Goal: Navigation & Orientation: Find specific page/section

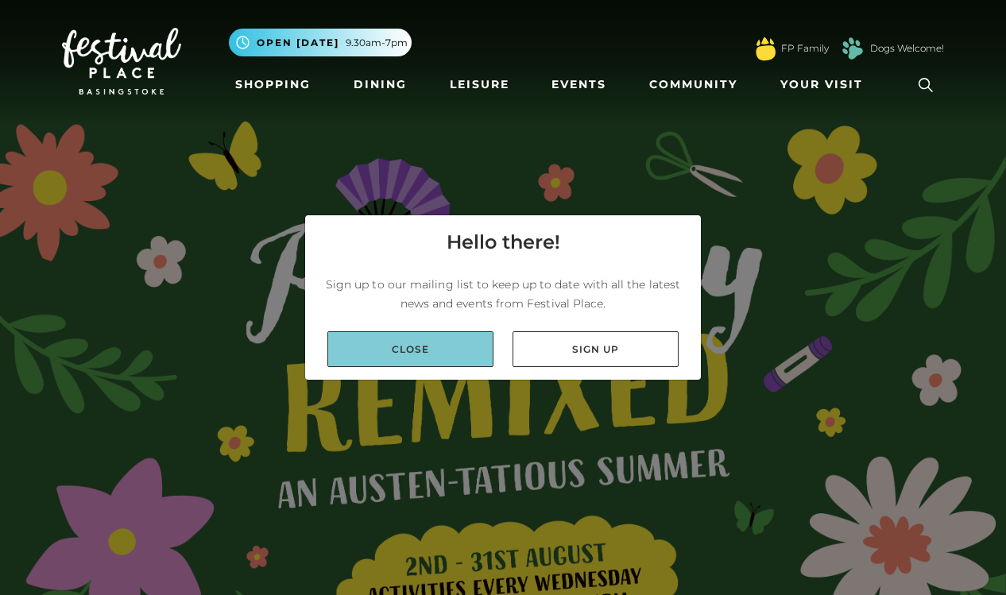
click at [452, 347] on link "Close" at bounding box center [410, 349] width 166 height 36
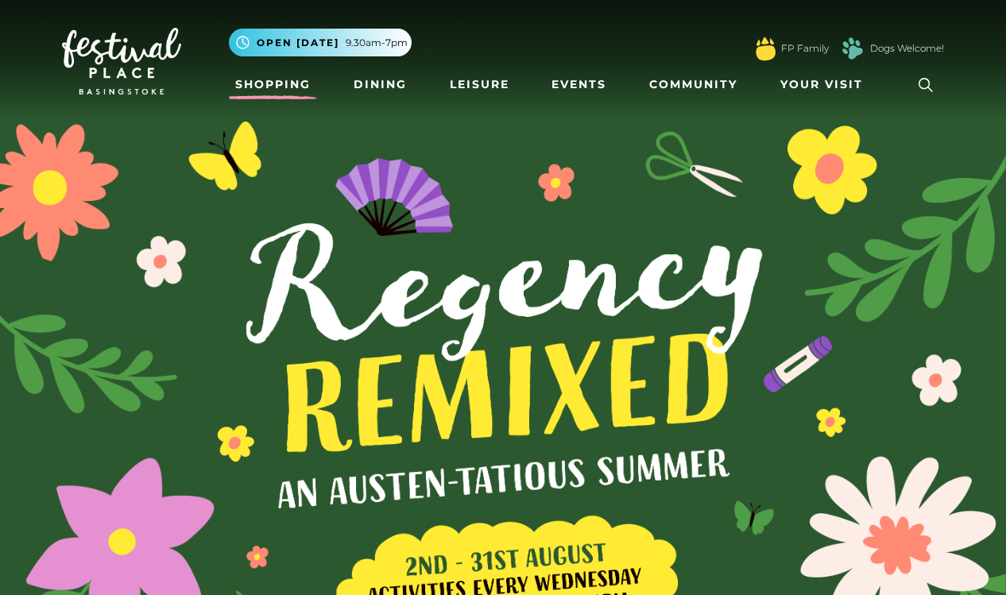
click at [256, 81] on link "Shopping" at bounding box center [273, 84] width 88 height 29
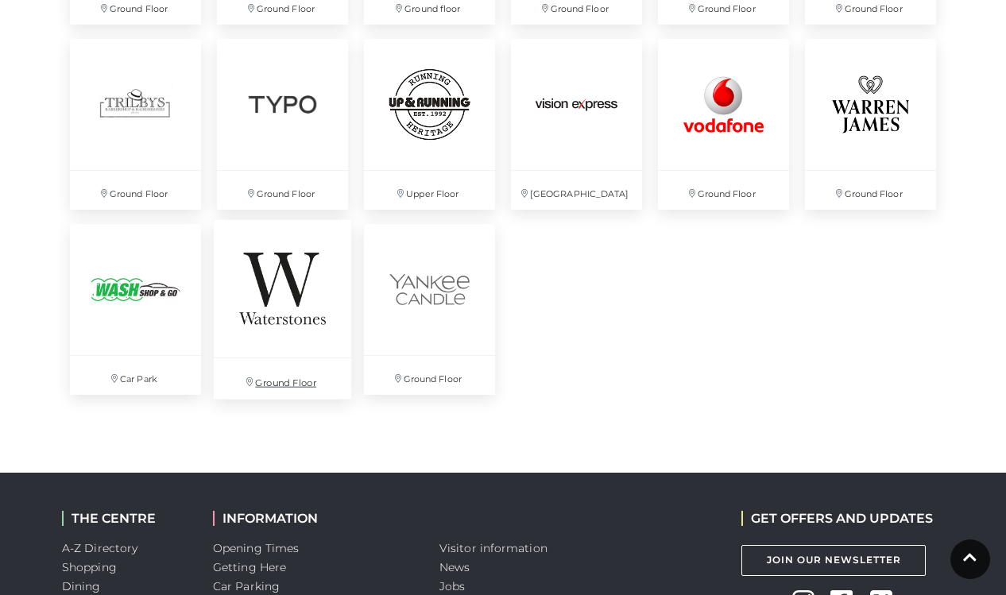
scroll to position [4299, 0]
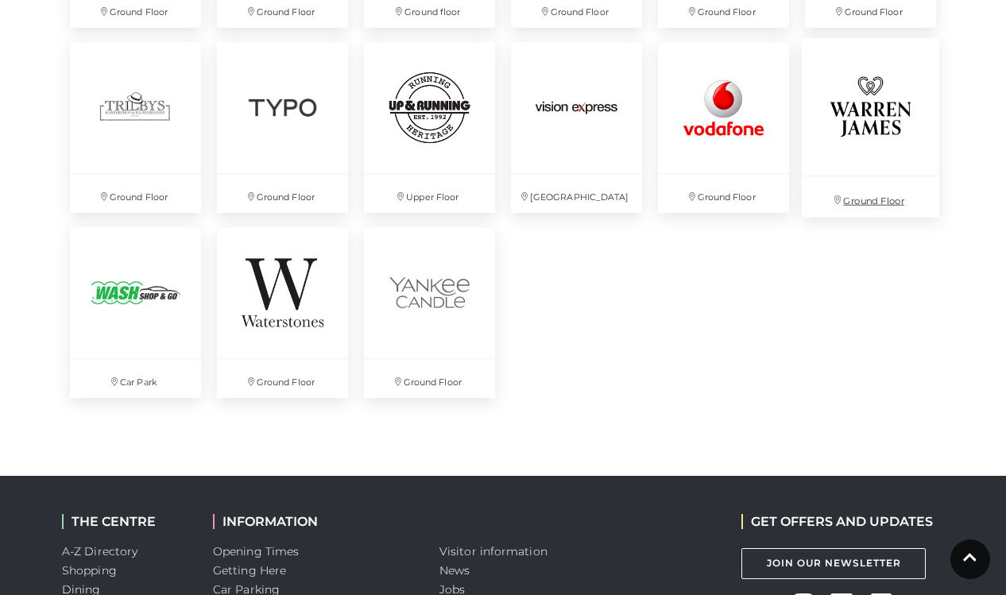
click at [878, 113] on img at bounding box center [870, 106] width 138 height 138
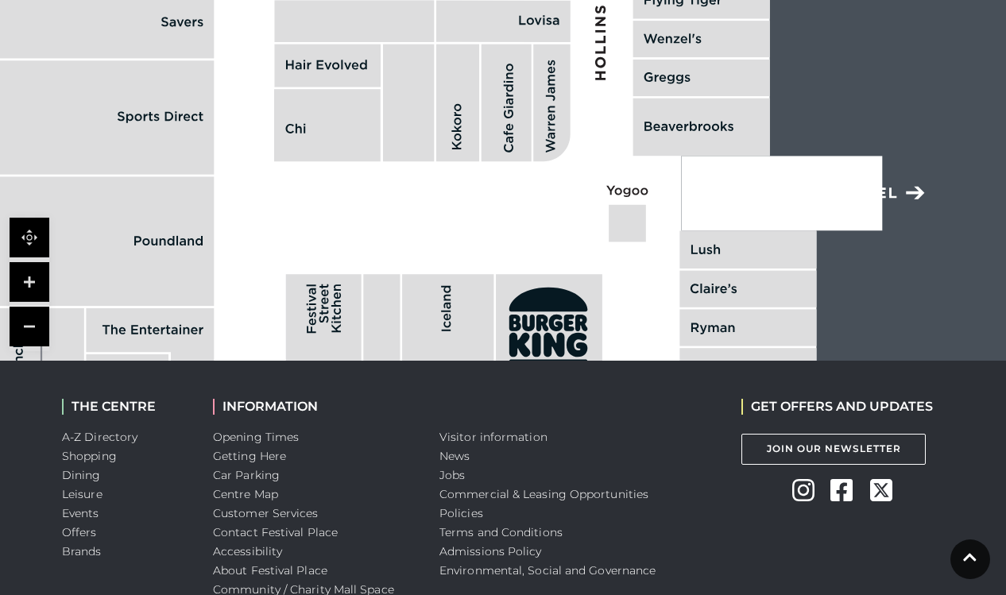
scroll to position [1296, 0]
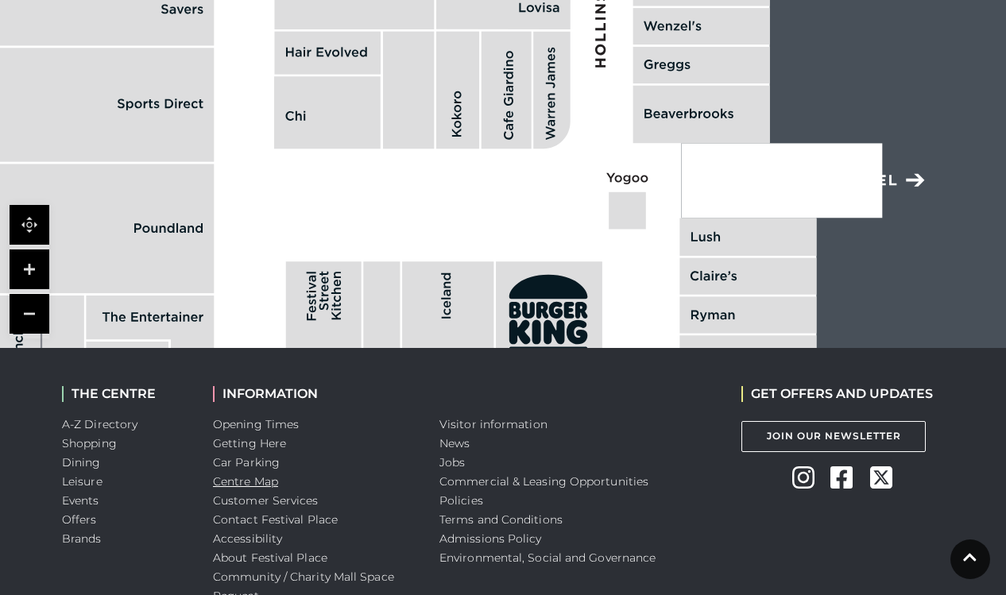
click at [248, 482] on link "Centre Map" at bounding box center [245, 482] width 65 height 14
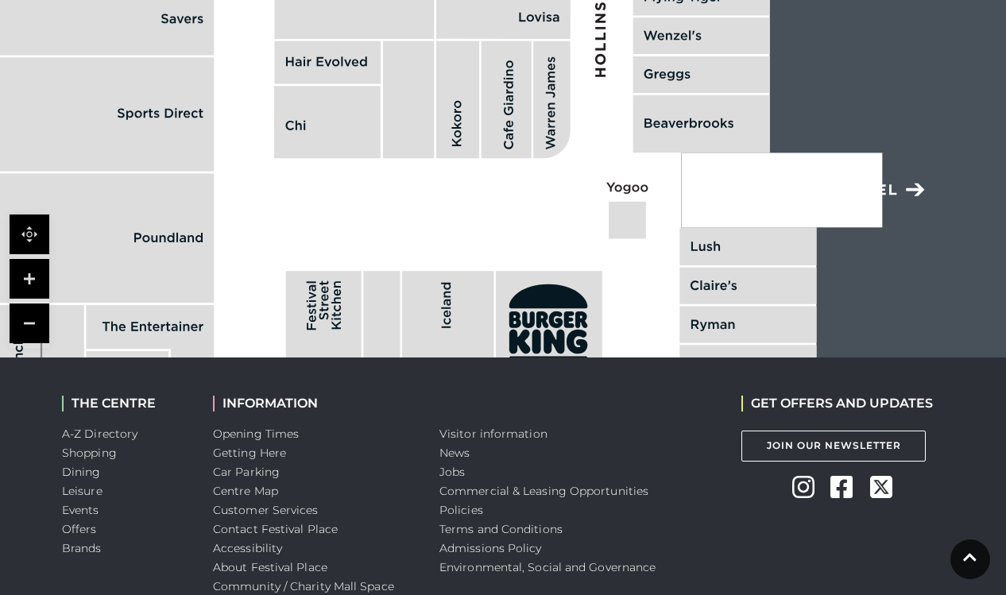
scroll to position [1319, 0]
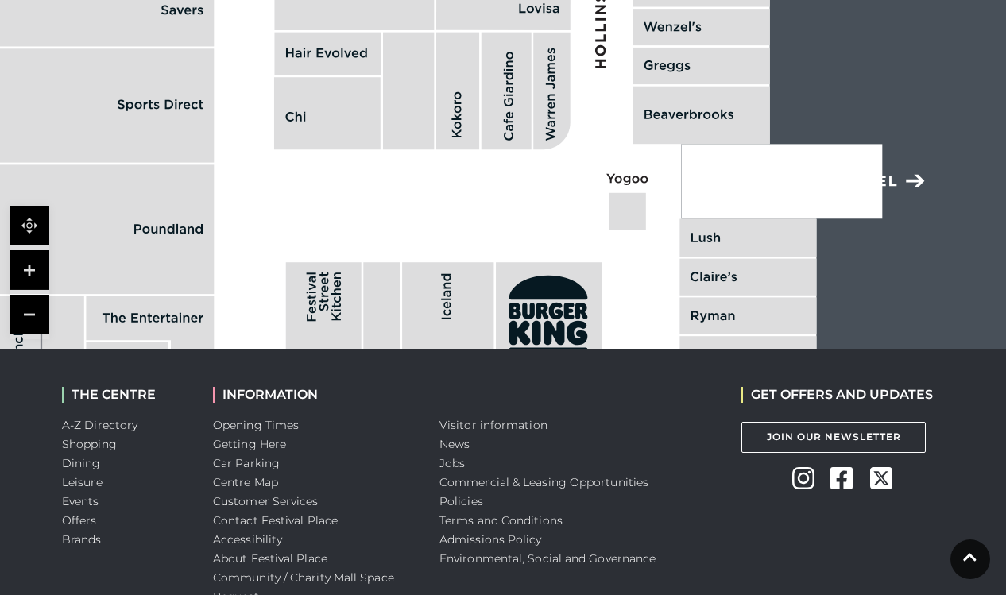
scroll to position [1289, 0]
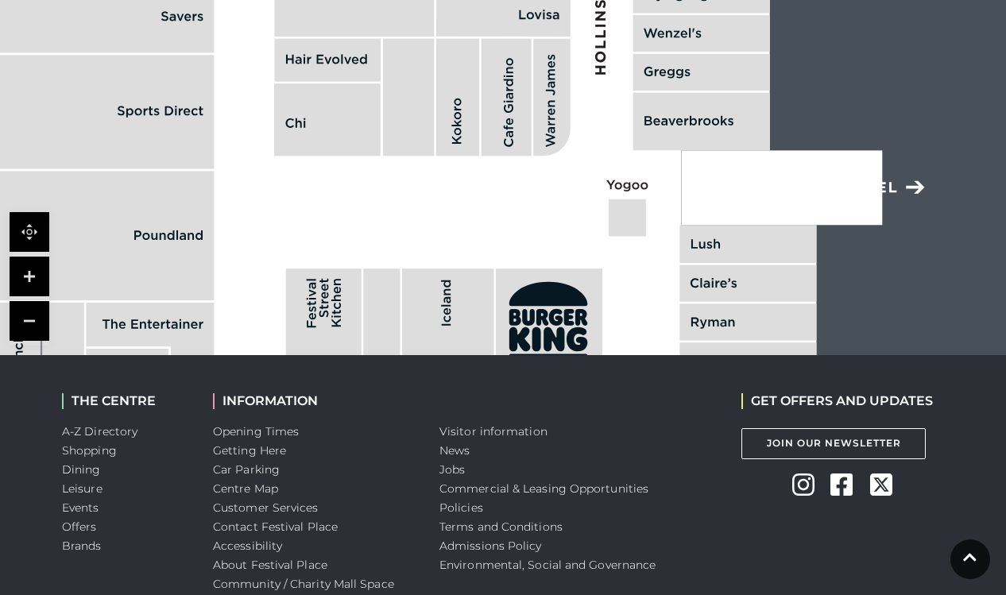
click at [27, 322] on link at bounding box center [30, 321] width 40 height 40
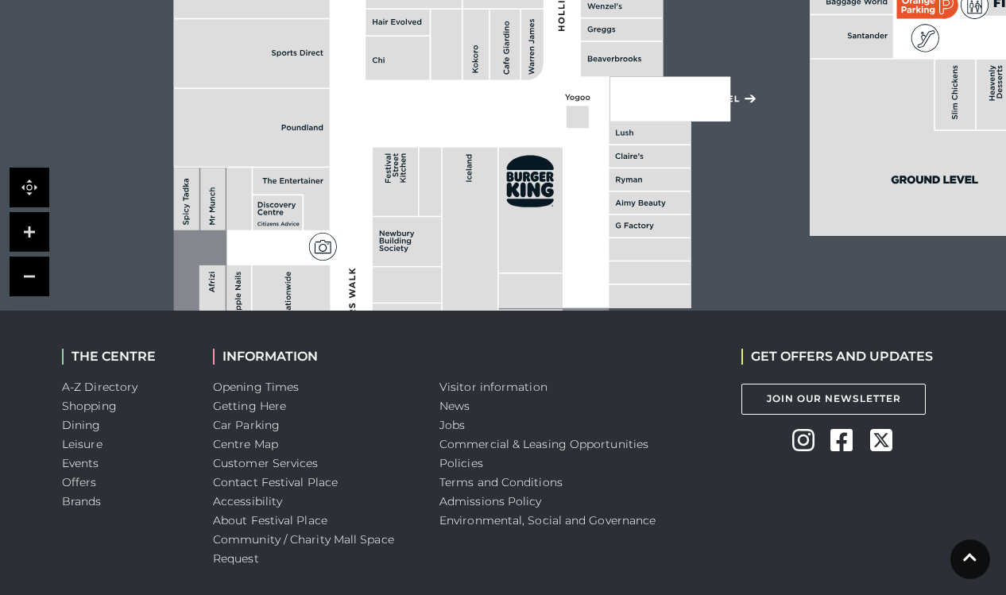
scroll to position [1325, 0]
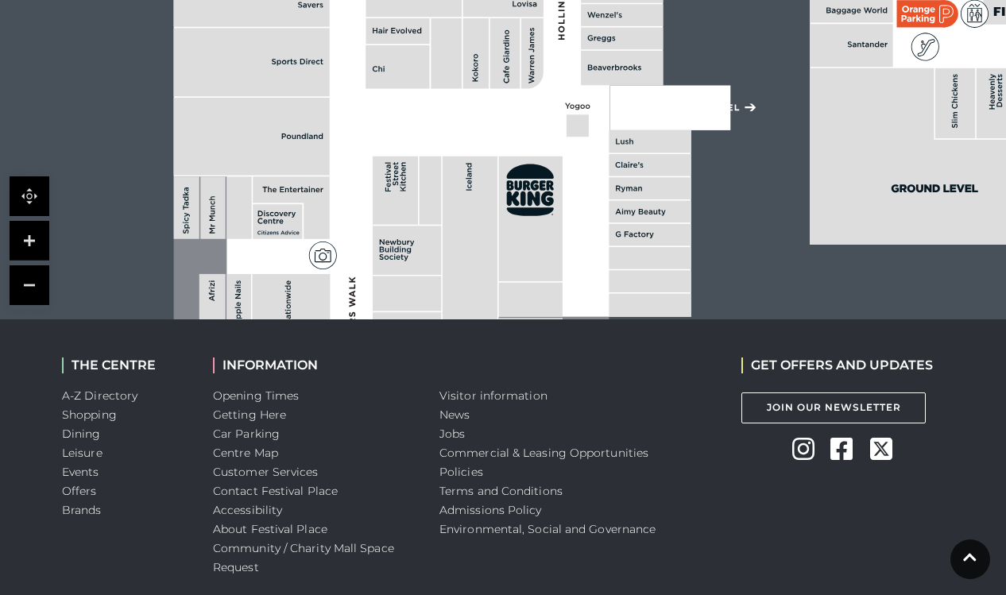
click at [32, 282] on link at bounding box center [30, 285] width 40 height 40
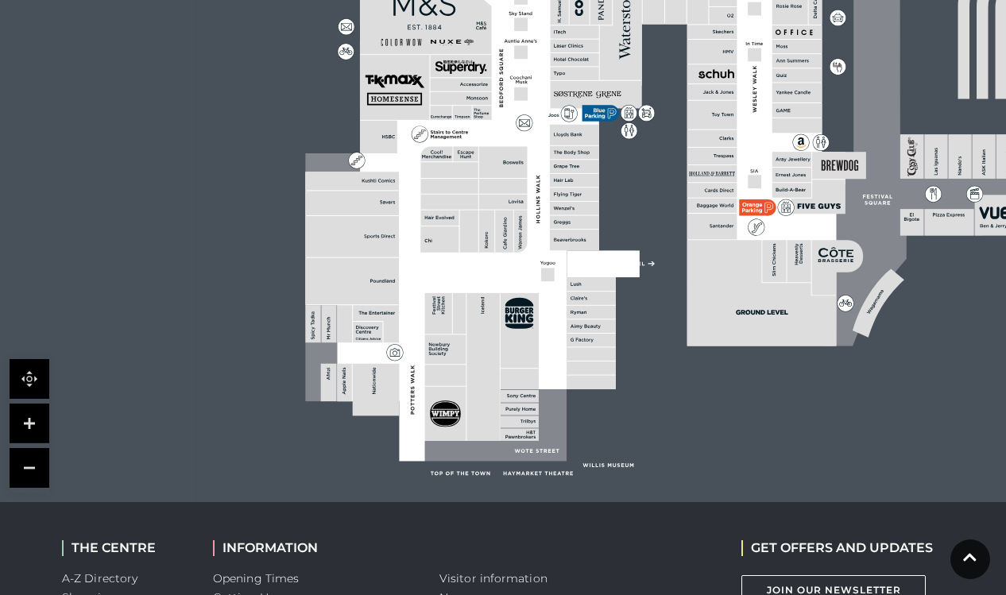
scroll to position [1130, 0]
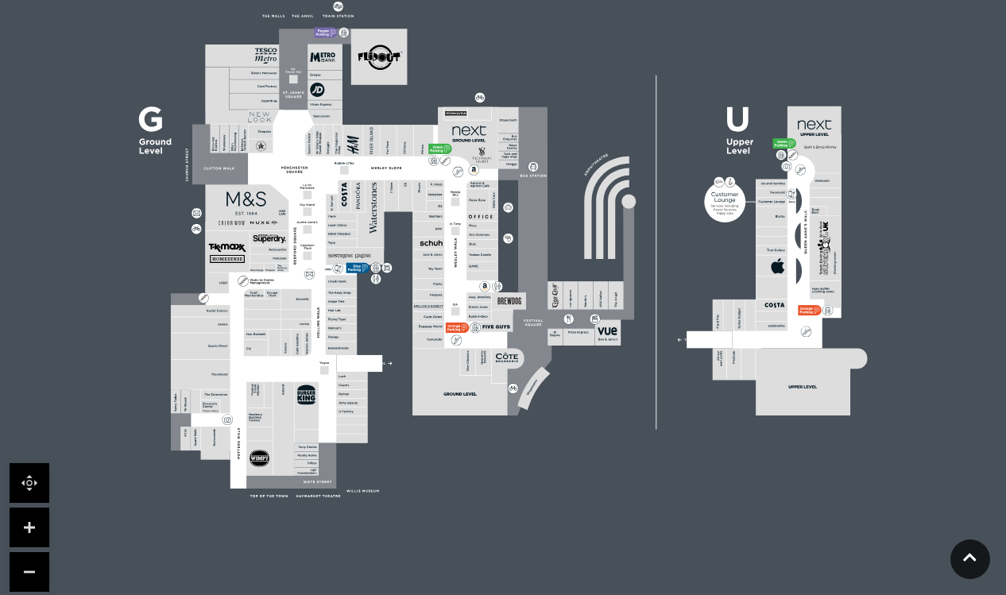
scroll to position [517, 0]
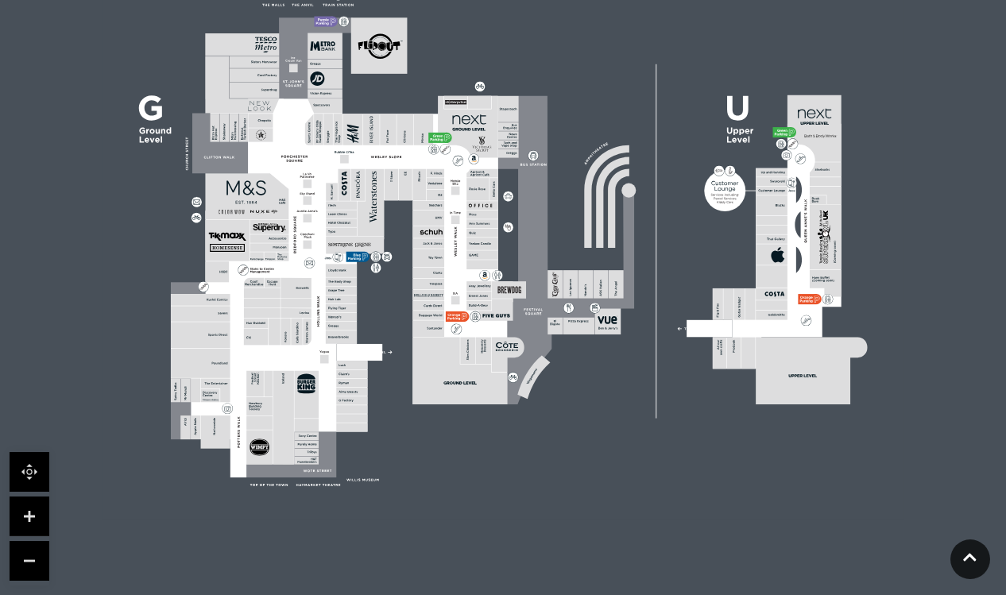
click at [33, 509] on link at bounding box center [30, 517] width 40 height 40
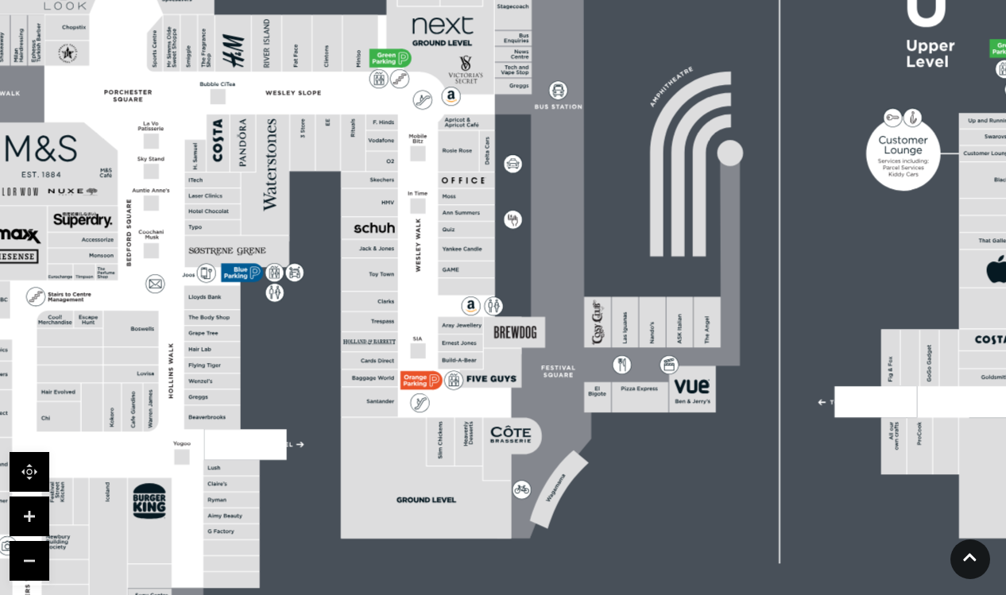
click at [33, 509] on link at bounding box center [30, 517] width 40 height 40
